Goal: Information Seeking & Learning: Learn about a topic

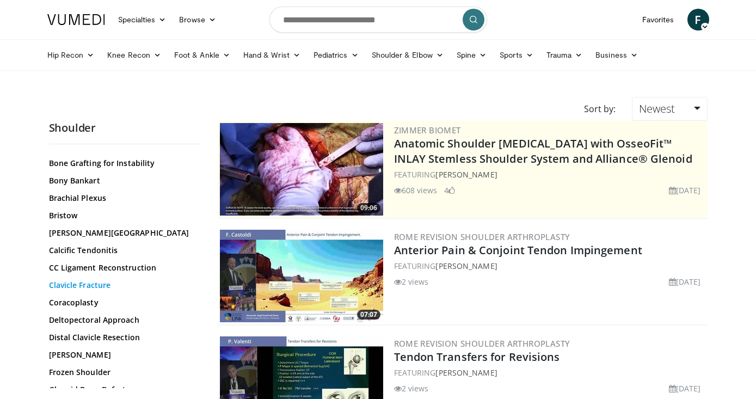
scroll to position [278, 0]
click at [89, 319] on link "Deltopectoral Approach" at bounding box center [122, 321] width 147 height 11
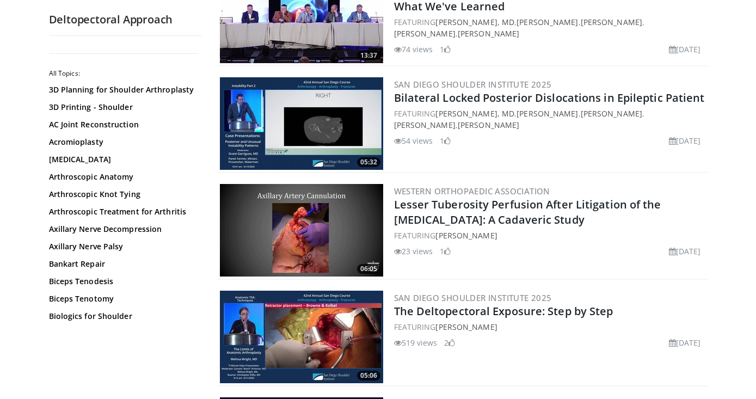
scroll to position [158, 0]
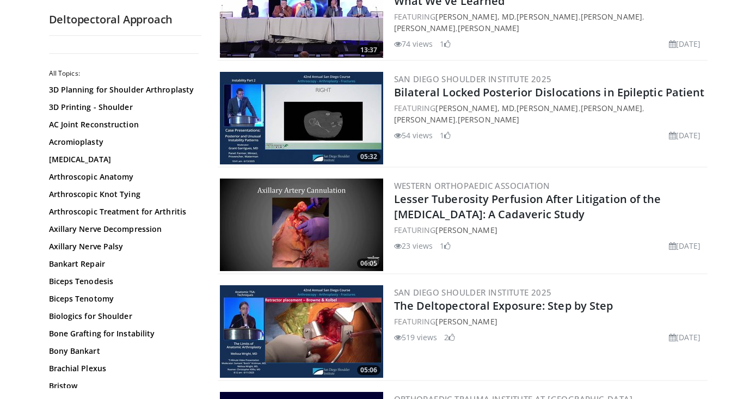
click at [318, 316] on img at bounding box center [301, 331] width 163 height 93
click at [369, 261] on span "06:05" at bounding box center [368, 263] width 23 height 10
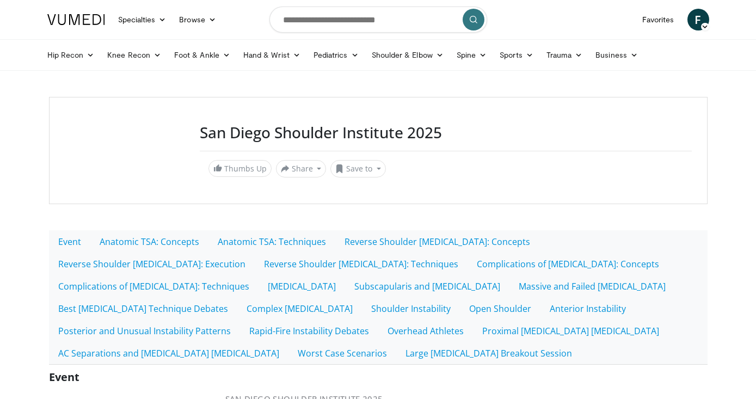
click at [114, 152] on div at bounding box center [126, 151] width 122 height 54
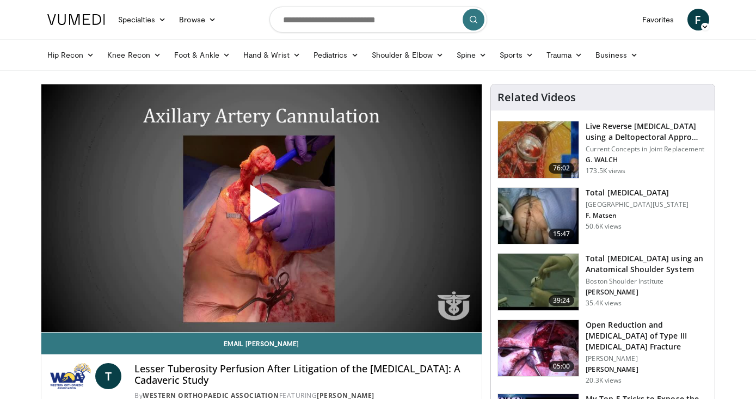
click at [261, 208] on span "Video Player" at bounding box center [261, 208] width 0 height 0
click at [557, 33] on nav "Specialties Adult & Family Medicine Allergy, Asthma, Immunology Anesthesiology …" at bounding box center [378, 19] width 675 height 39
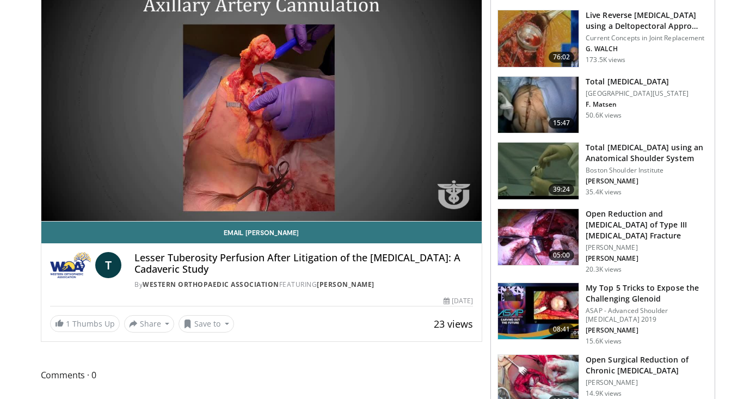
scroll to position [113, 0]
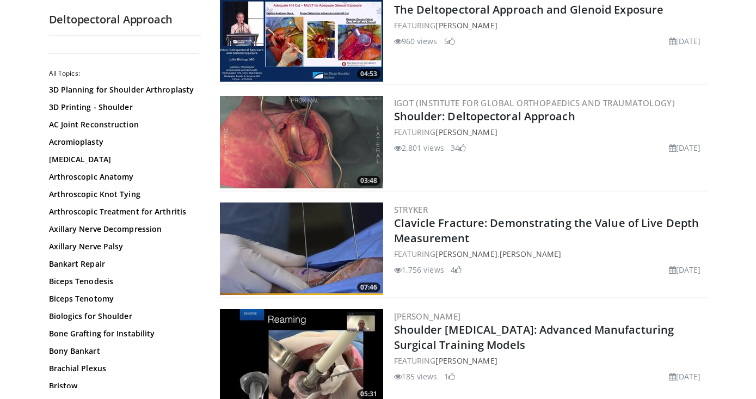
scroll to position [773, 0]
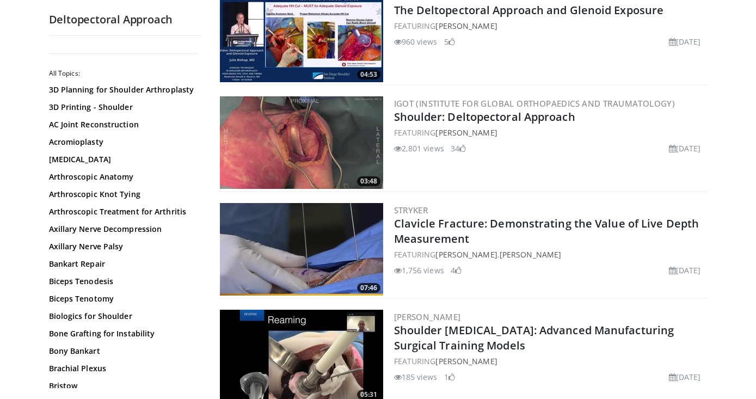
click at [330, 155] on img at bounding box center [301, 142] width 163 height 93
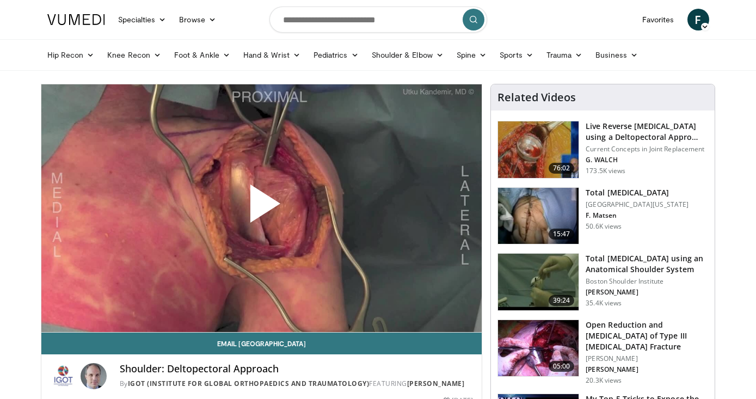
click at [261, 208] on span "Video Player" at bounding box center [261, 208] width 0 height 0
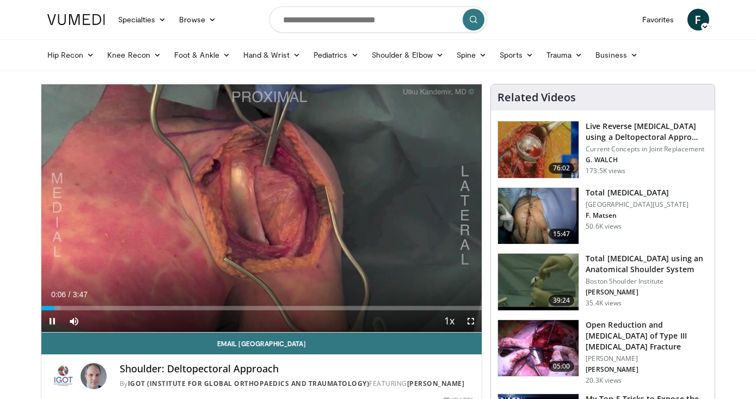
click at [472, 321] on span "Video Player" at bounding box center [471, 321] width 22 height 22
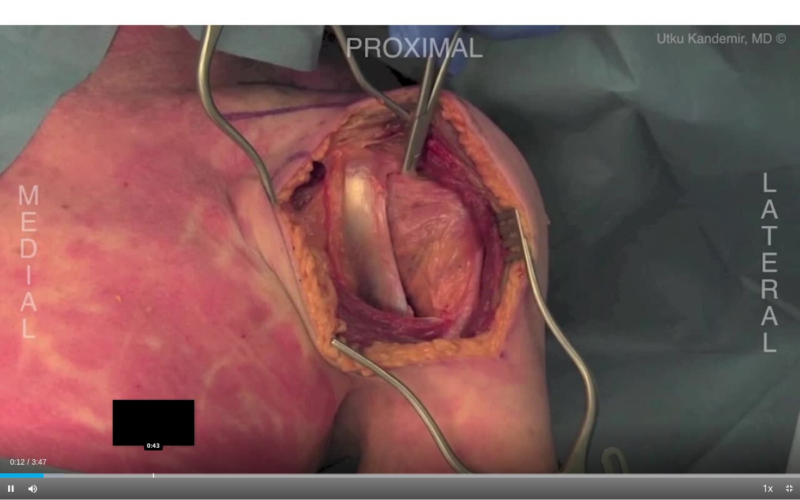
click at [153, 398] on div "Progress Bar" at bounding box center [153, 475] width 1 height 4
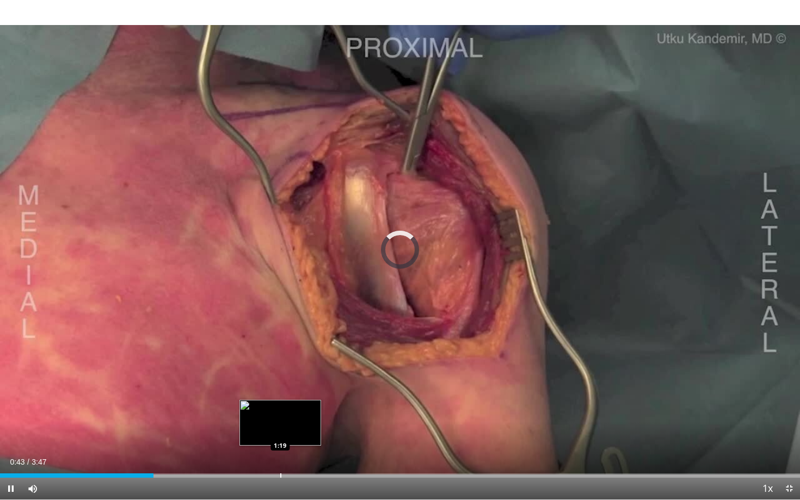
click at [280, 398] on div "Progress Bar" at bounding box center [280, 475] width 1 height 4
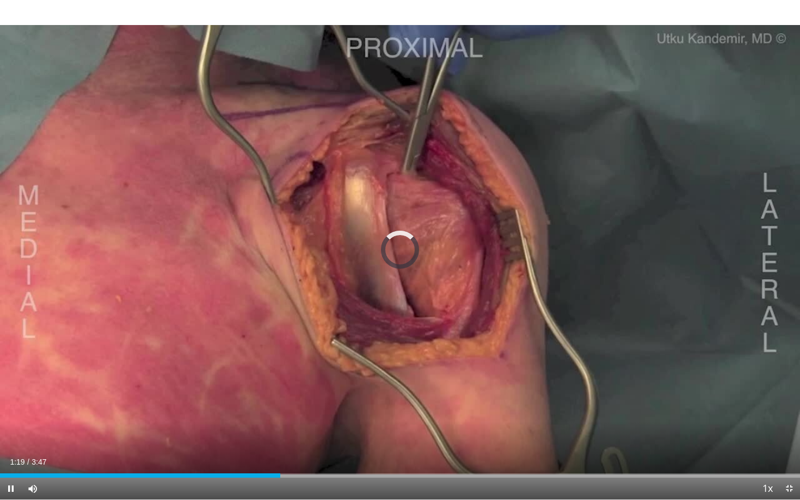
click at [755, 398] on span "Video Player" at bounding box center [789, 489] width 22 height 22
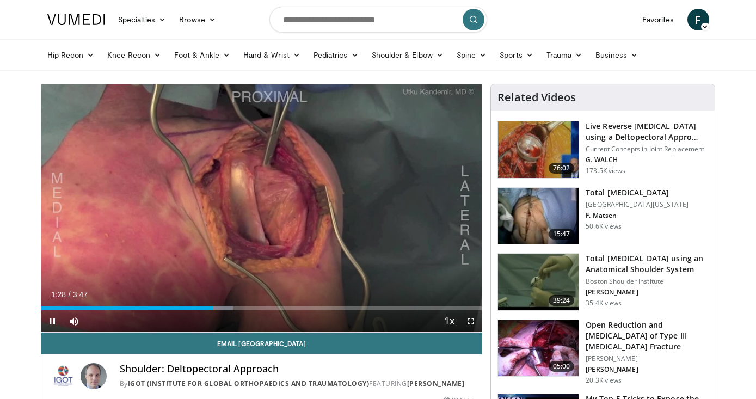
click at [471, 325] on span "Video Player" at bounding box center [471, 321] width 22 height 22
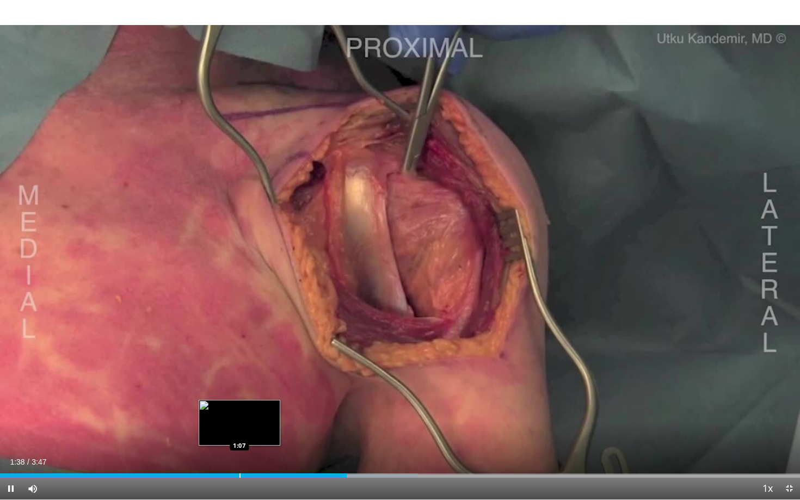
click at [239, 398] on div "Progress Bar" at bounding box center [239, 475] width 1 height 4
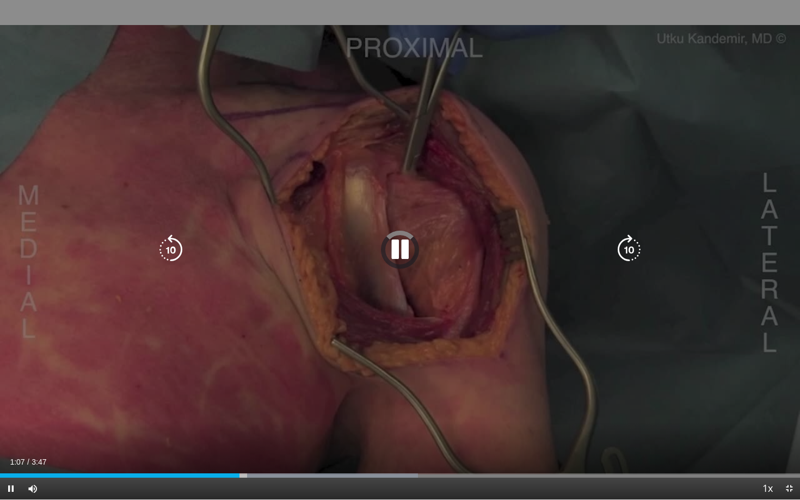
click at [134, 398] on div "1:07" at bounding box center [119, 475] width 239 height 4
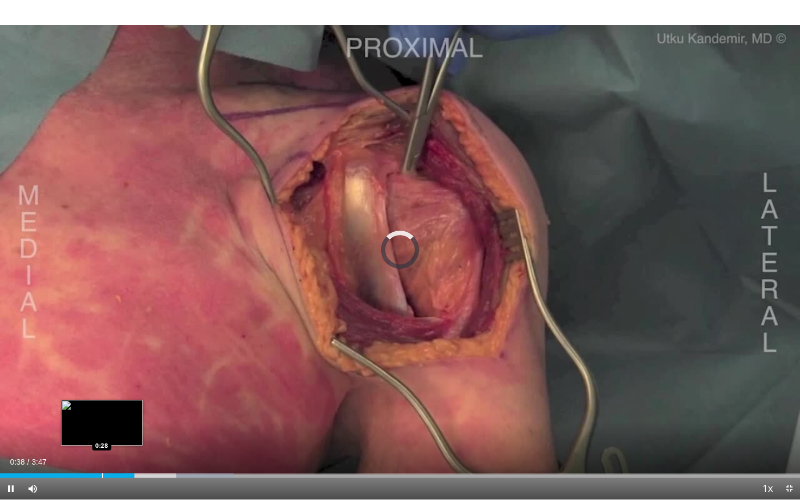
click at [102, 398] on div "Progress Bar" at bounding box center [102, 475] width 1 height 4
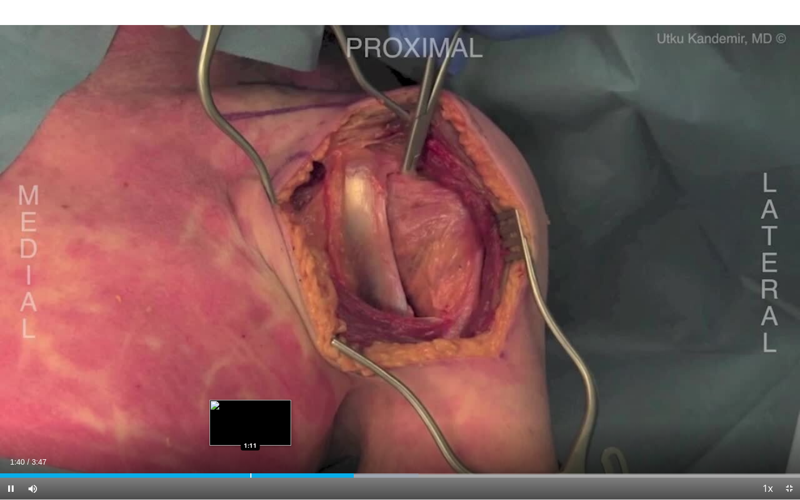
click at [250, 398] on div "Progress Bar" at bounding box center [250, 475] width 1 height 4
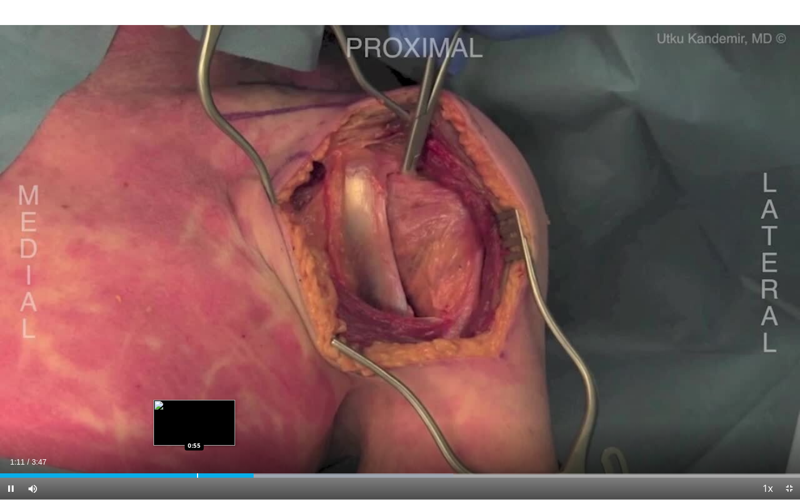
click at [189, 398] on div "Loaded : 56.67% 1:11 0:55" at bounding box center [400, 475] width 800 height 4
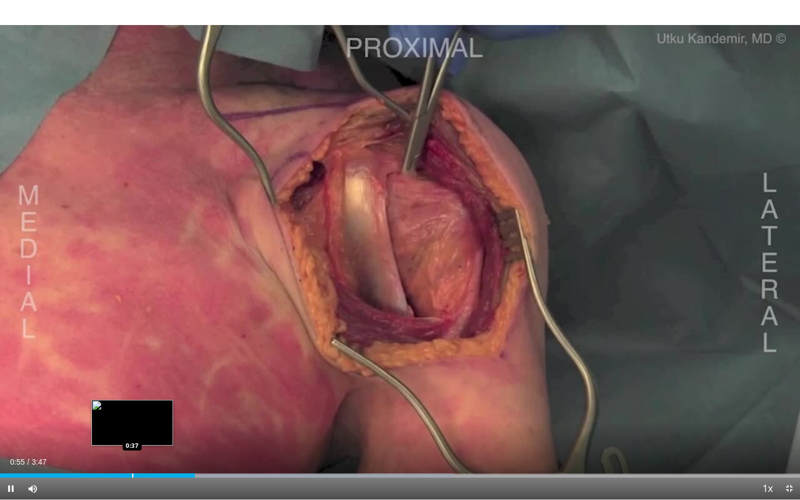
click at [132, 398] on div "Progress Bar" at bounding box center [132, 475] width 1 height 4
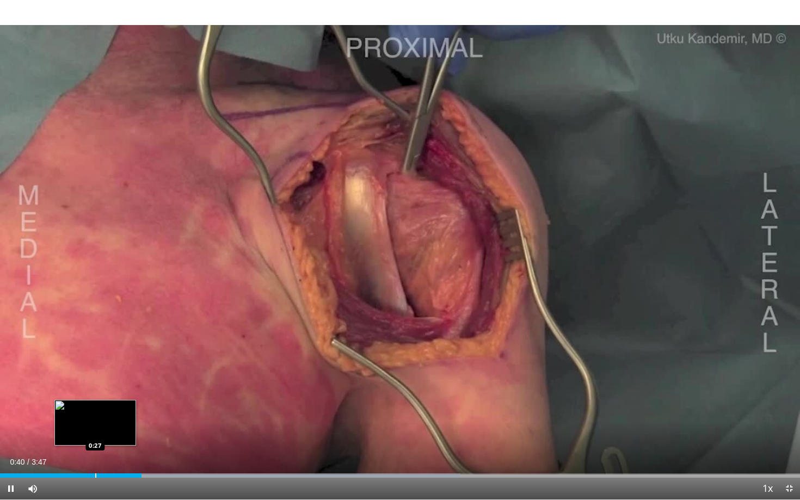
click at [95, 398] on div "Progress Bar" at bounding box center [95, 475] width 1 height 4
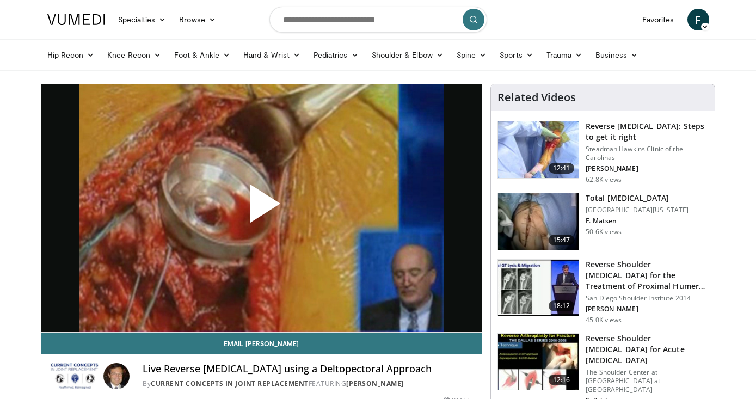
click at [42, 3] on nav "Specialties Adult & Family Medicine Allergy, [MEDICAL_DATA], Immunology Anesthe…" at bounding box center [378, 19] width 675 height 39
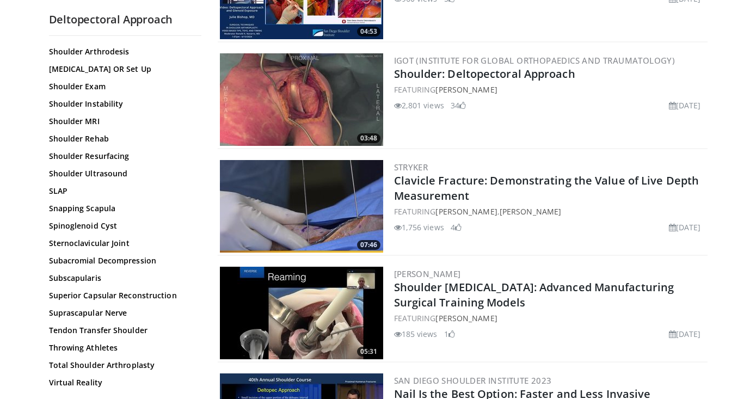
scroll to position [818, 0]
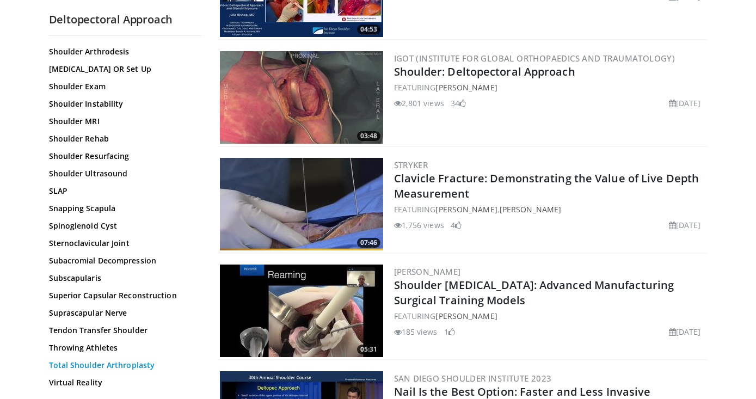
click at [74, 365] on link "Total Shoulder Arthroplasty" at bounding box center [122, 365] width 147 height 11
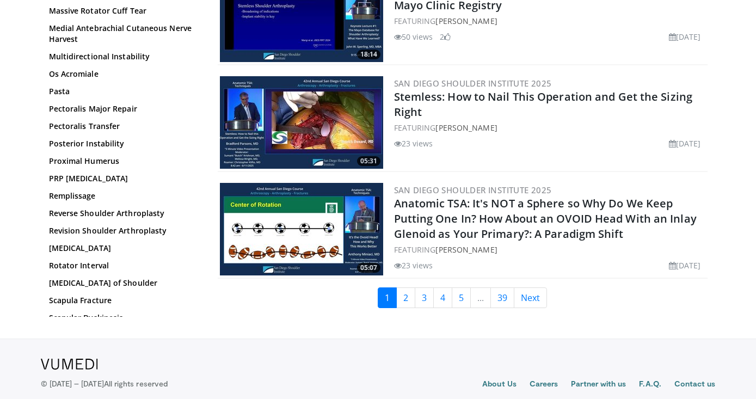
scroll to position [2633, 0]
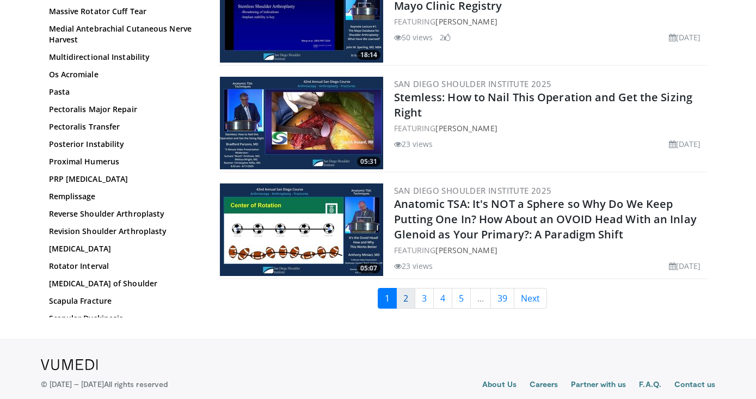
click at [406, 288] on link "2" at bounding box center [405, 298] width 19 height 21
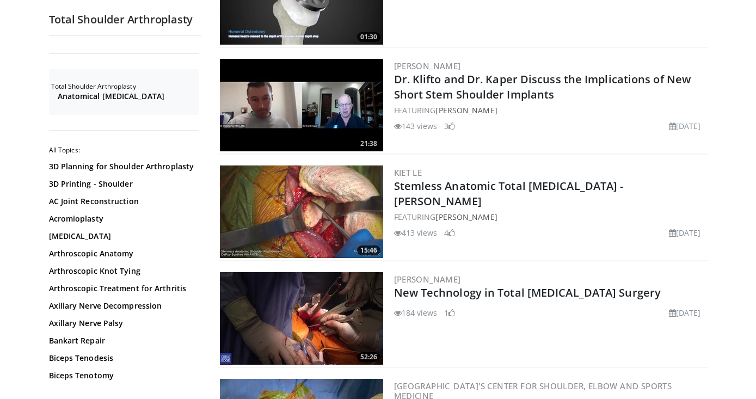
scroll to position [1557, 0]
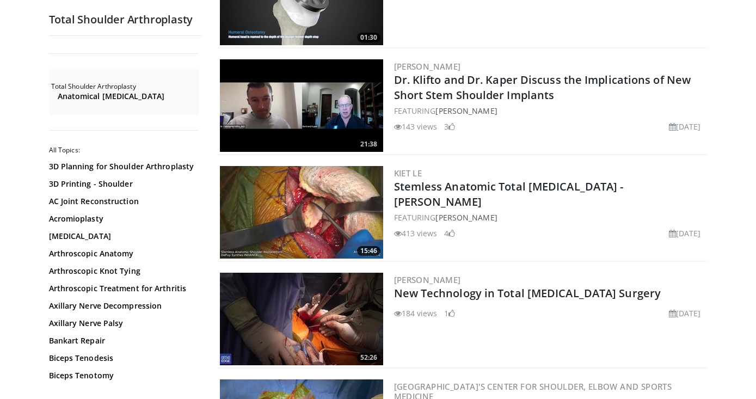
click at [297, 202] on img at bounding box center [301, 212] width 163 height 93
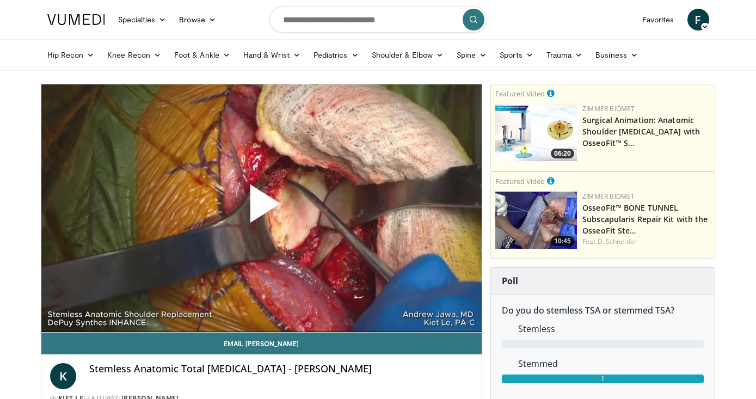
click at [261, 208] on span "Video Player" at bounding box center [261, 208] width 0 height 0
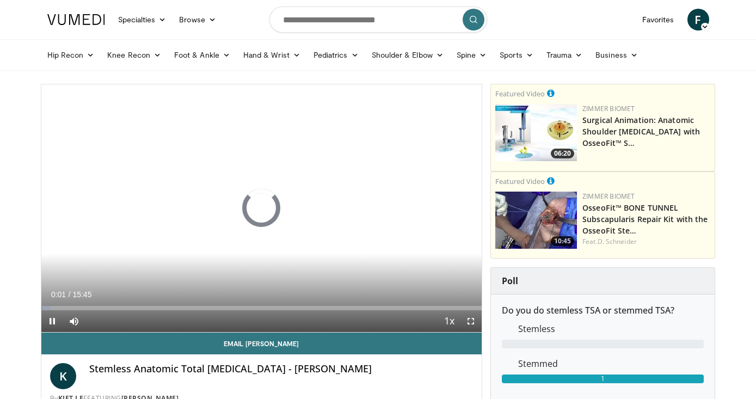
click at [471, 321] on span "Video Player" at bounding box center [471, 321] width 22 height 22
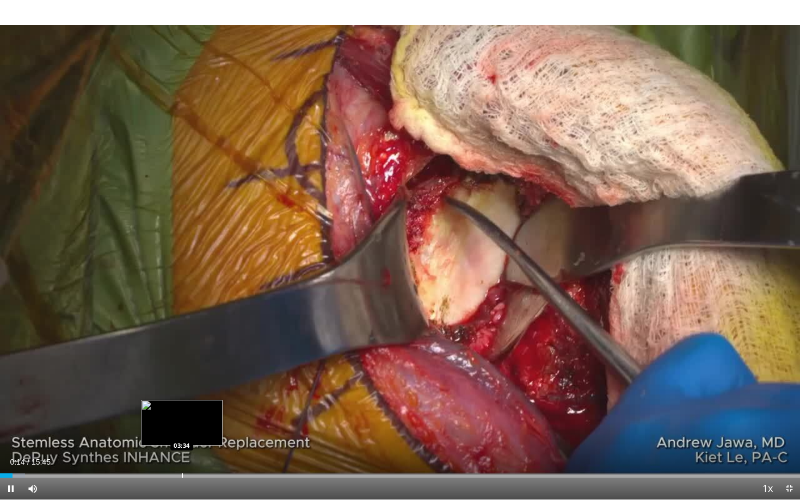
click at [182, 398] on div "Progress Bar" at bounding box center [182, 475] width 1 height 4
